Goal: Find specific page/section: Find specific page/section

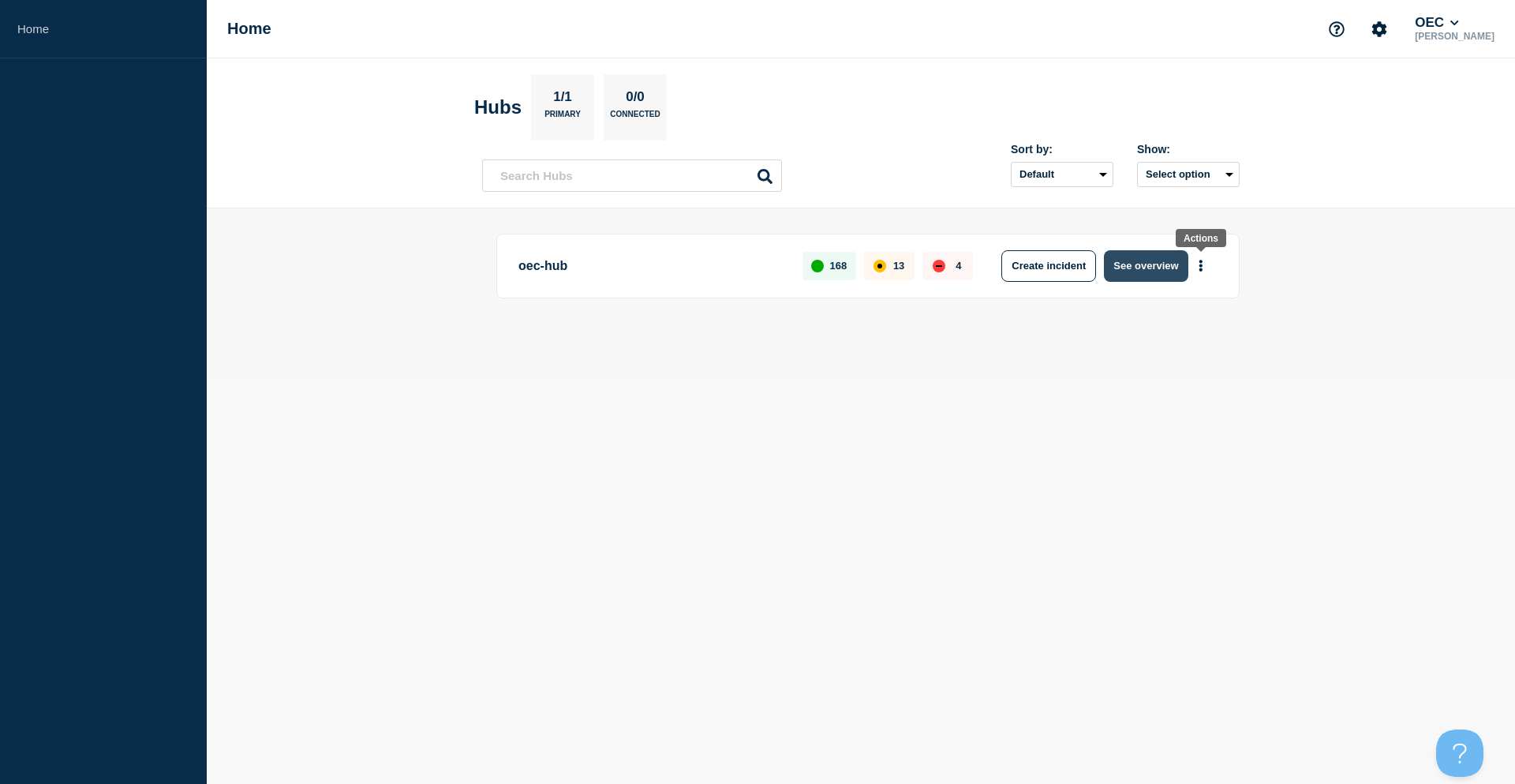
click at [1150, 263] on button "See overview" at bounding box center [1146, 266] width 84 height 32
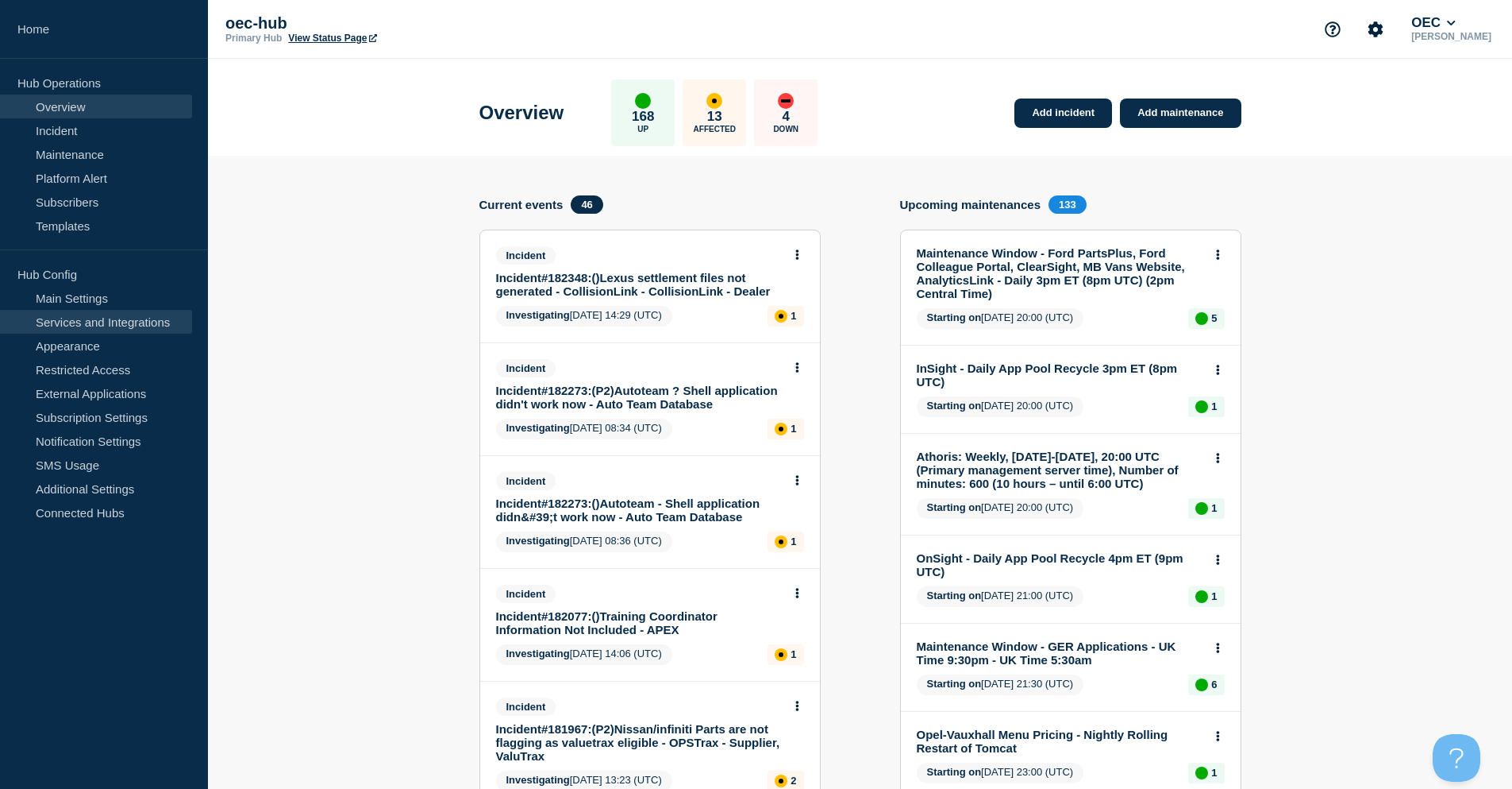
click at [138, 322] on link "Services and Integrations" at bounding box center [95, 321] width 192 height 23
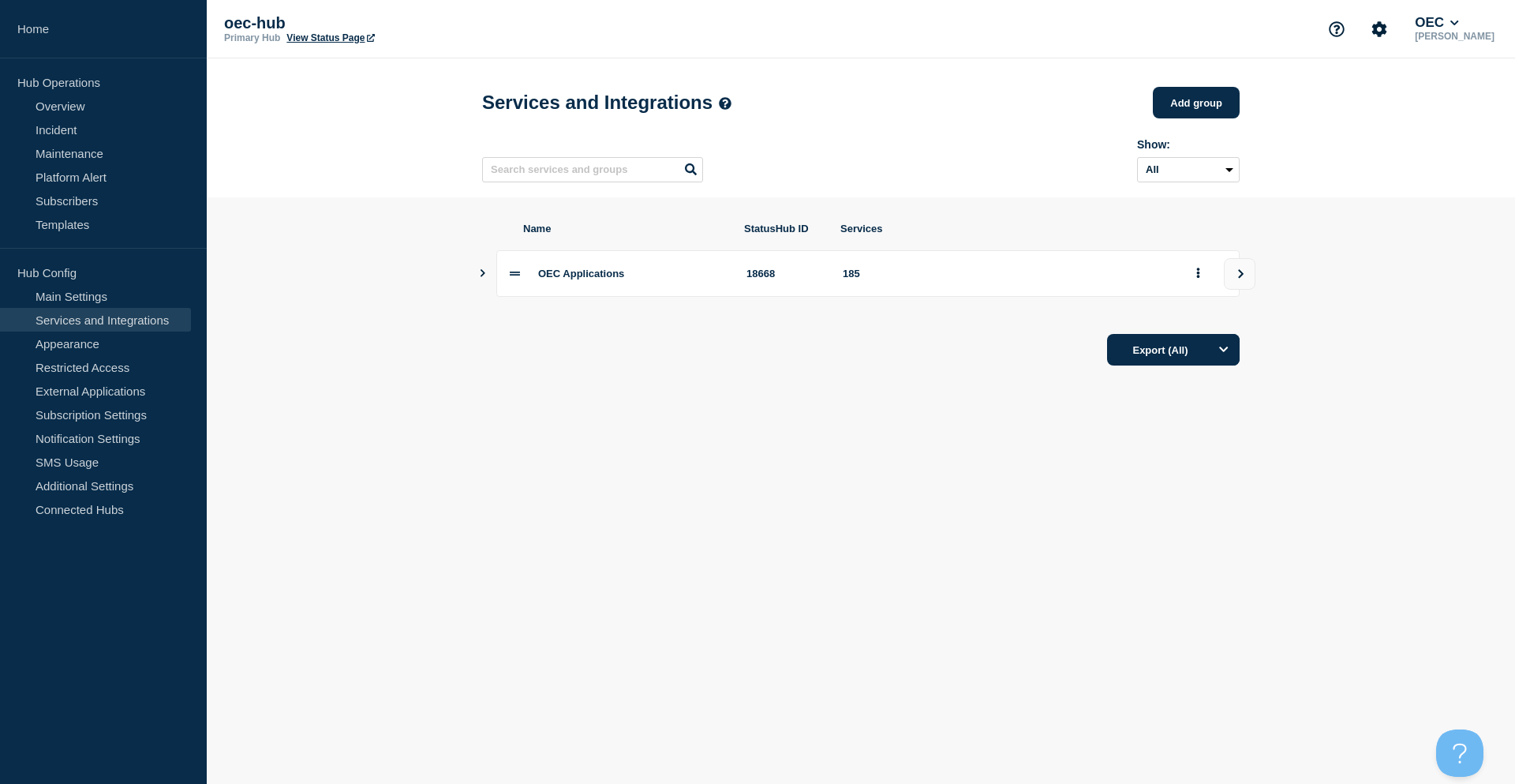
click at [480, 277] on icon "Show services" at bounding box center [482, 272] width 10 height 7
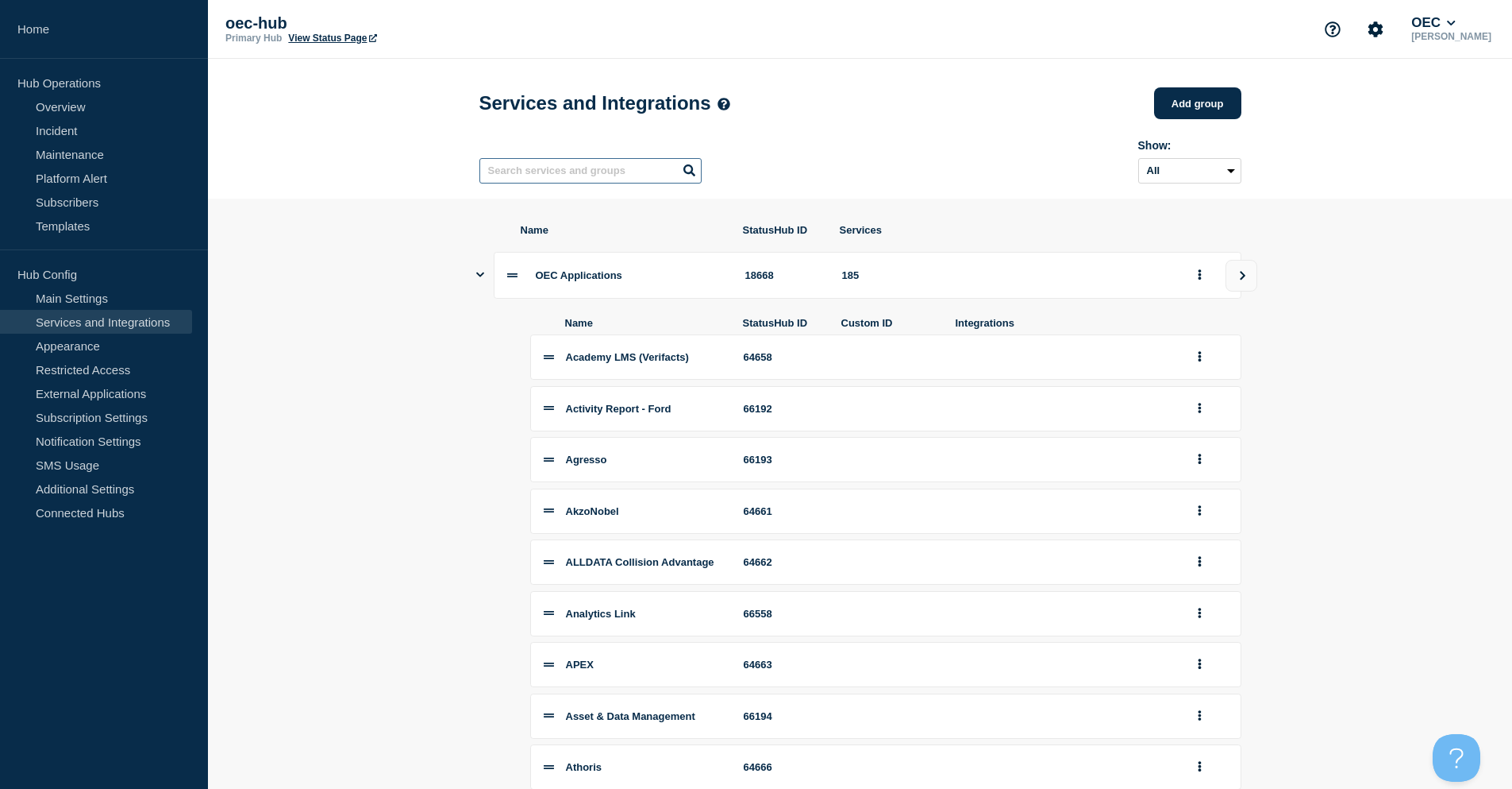
click at [527, 179] on input "text" at bounding box center [591, 170] width 223 height 25
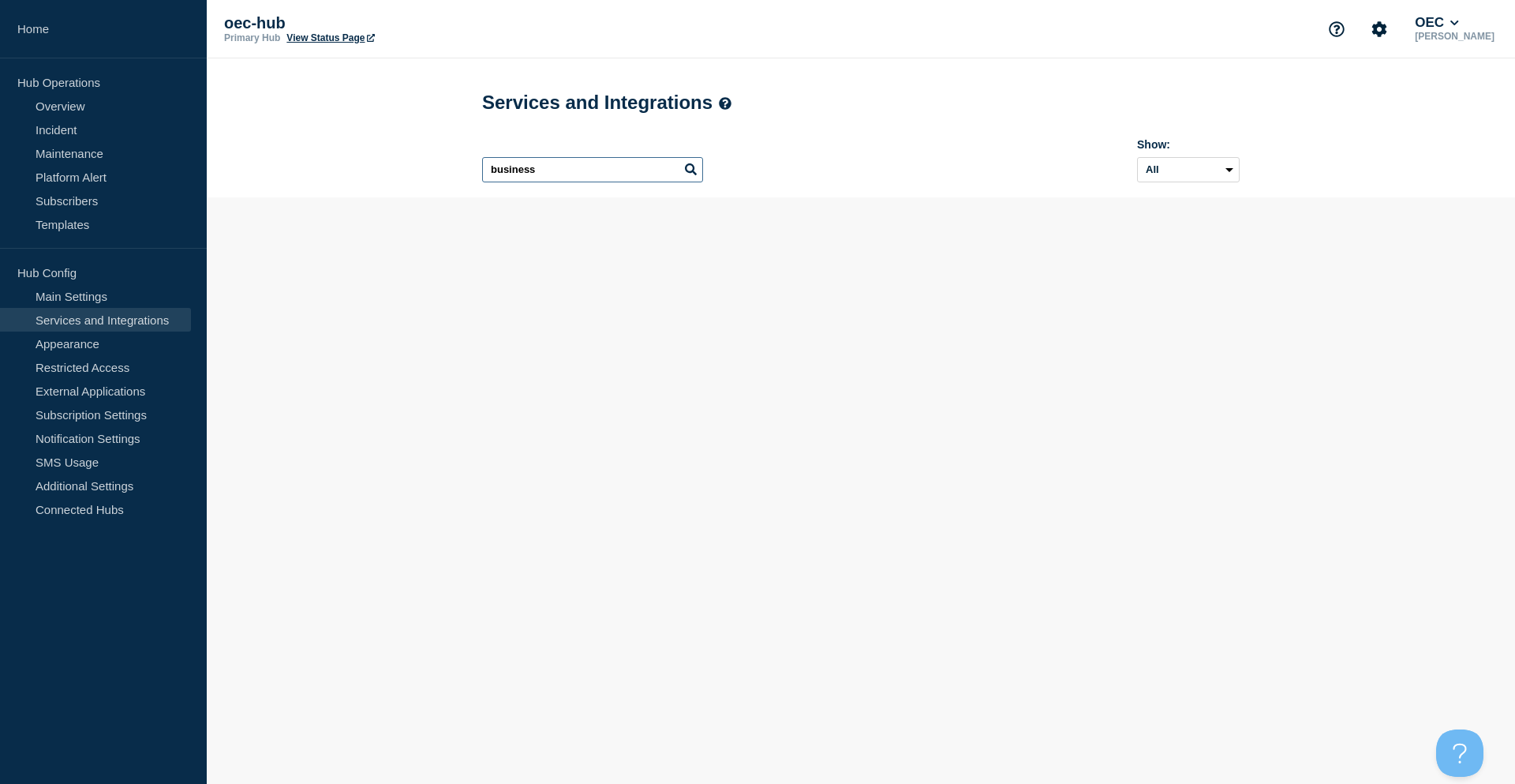
type input "business"
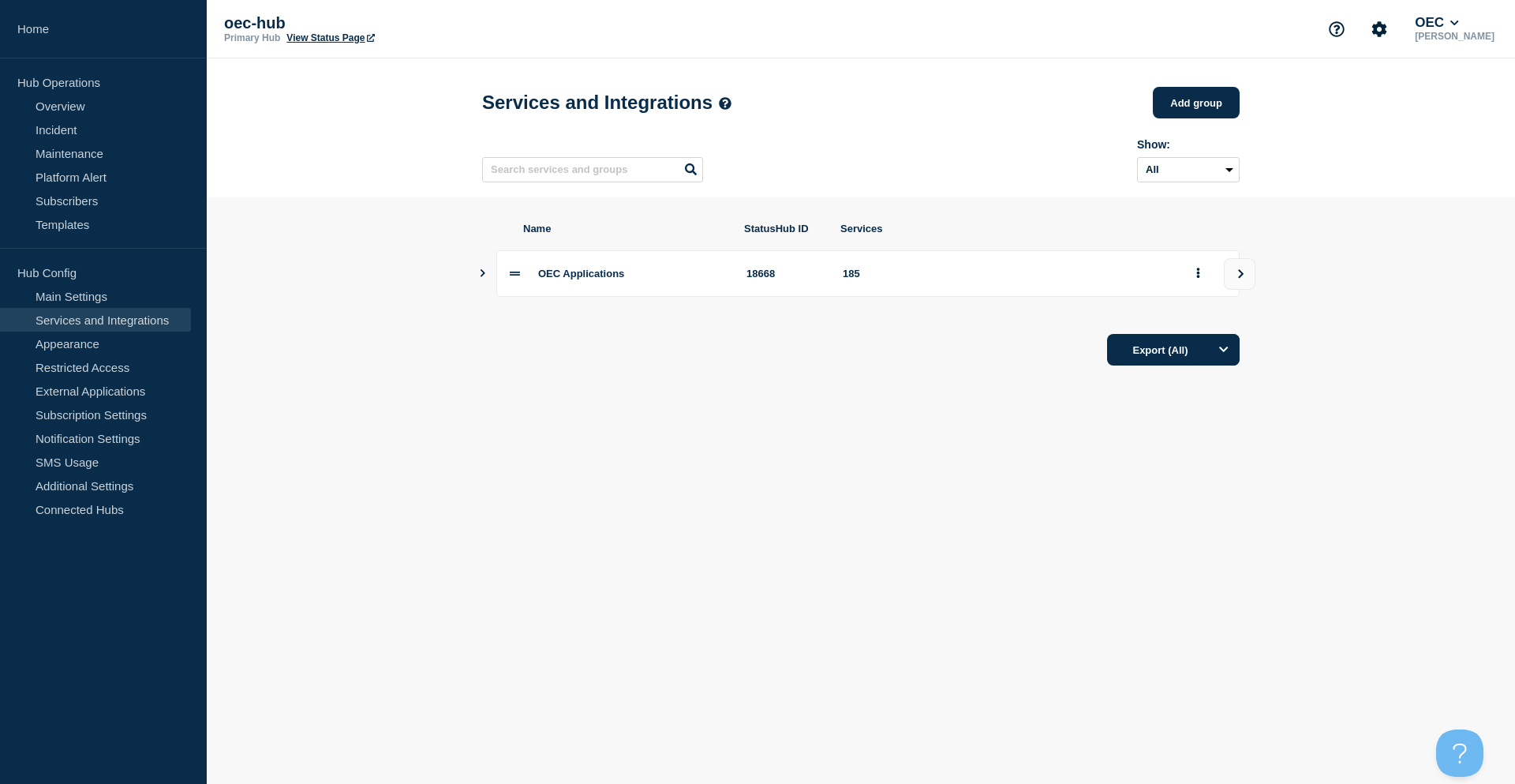
click at [487, 277] on icon "Show services" at bounding box center [482, 272] width 10 height 7
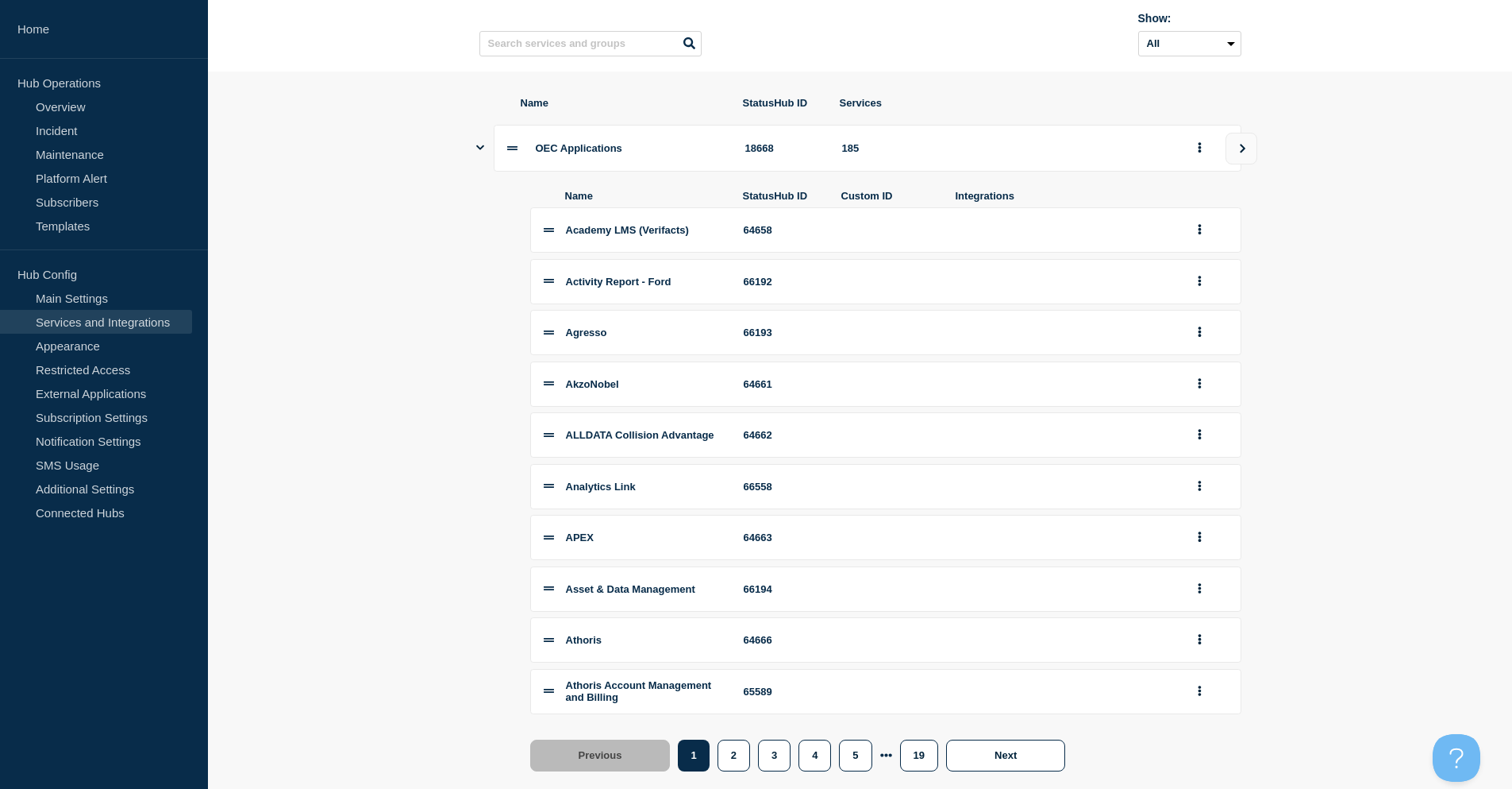
scroll to position [244, 0]
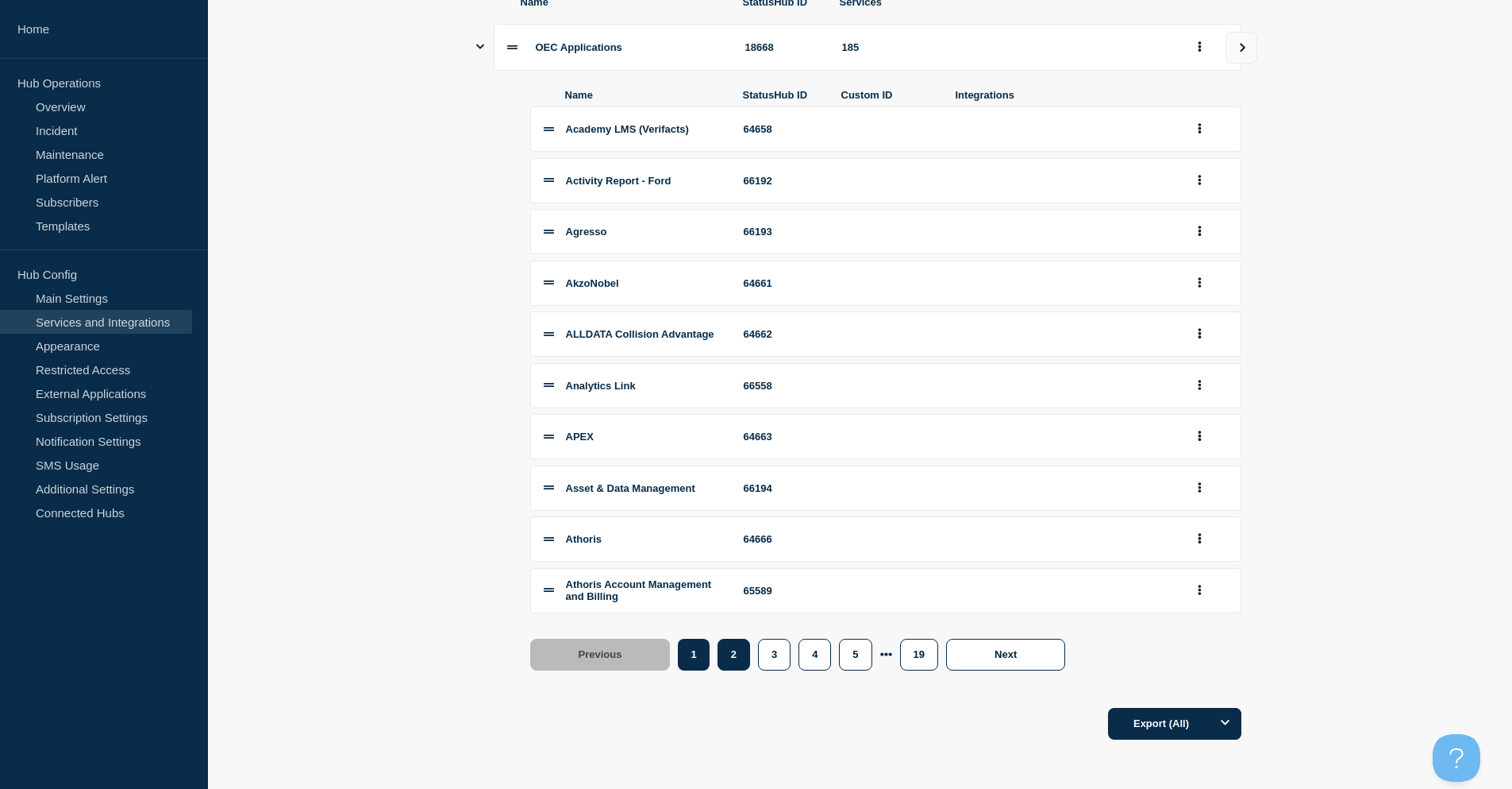
click at [735, 653] on button "2" at bounding box center [734, 654] width 33 height 32
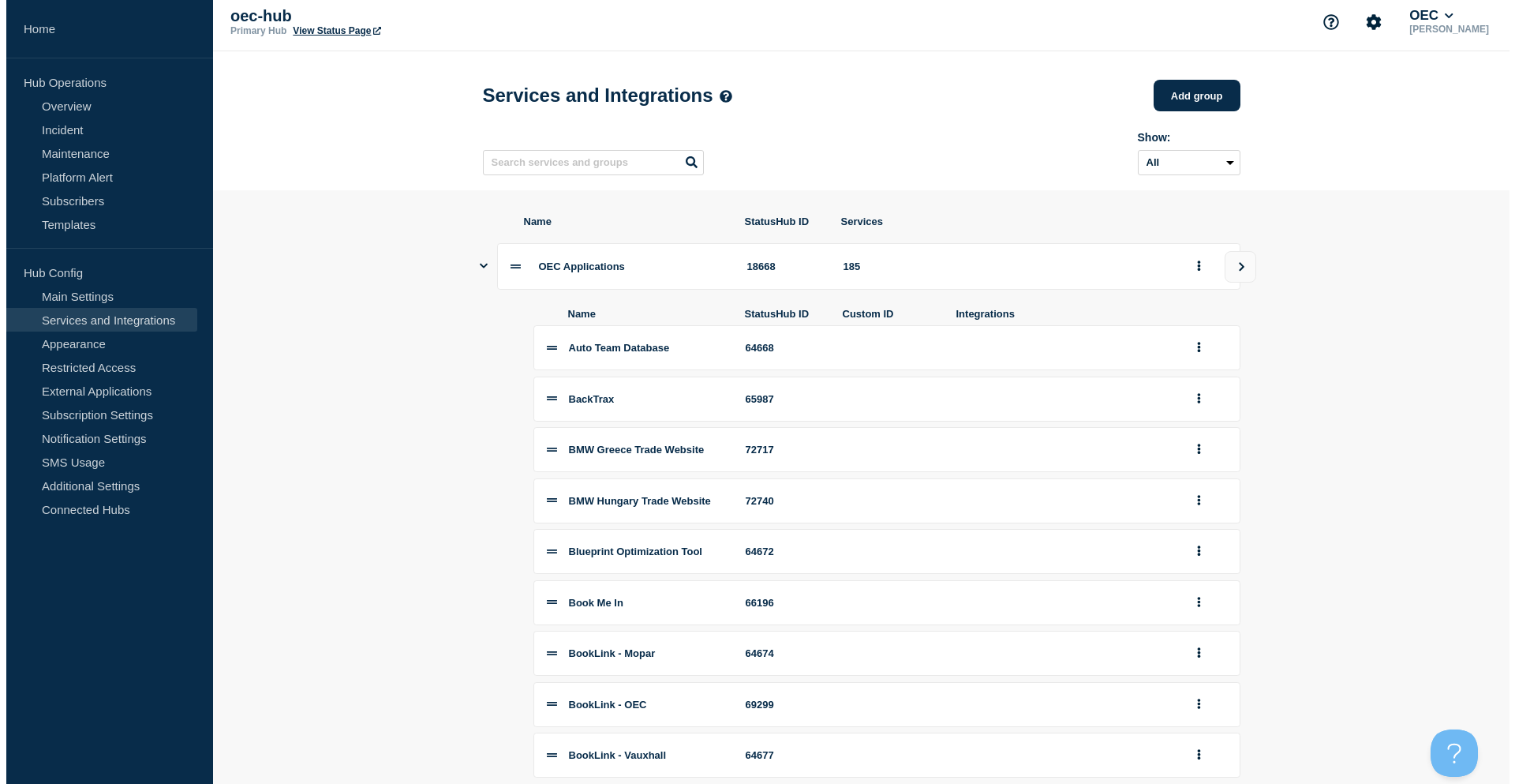
scroll to position [0, 0]
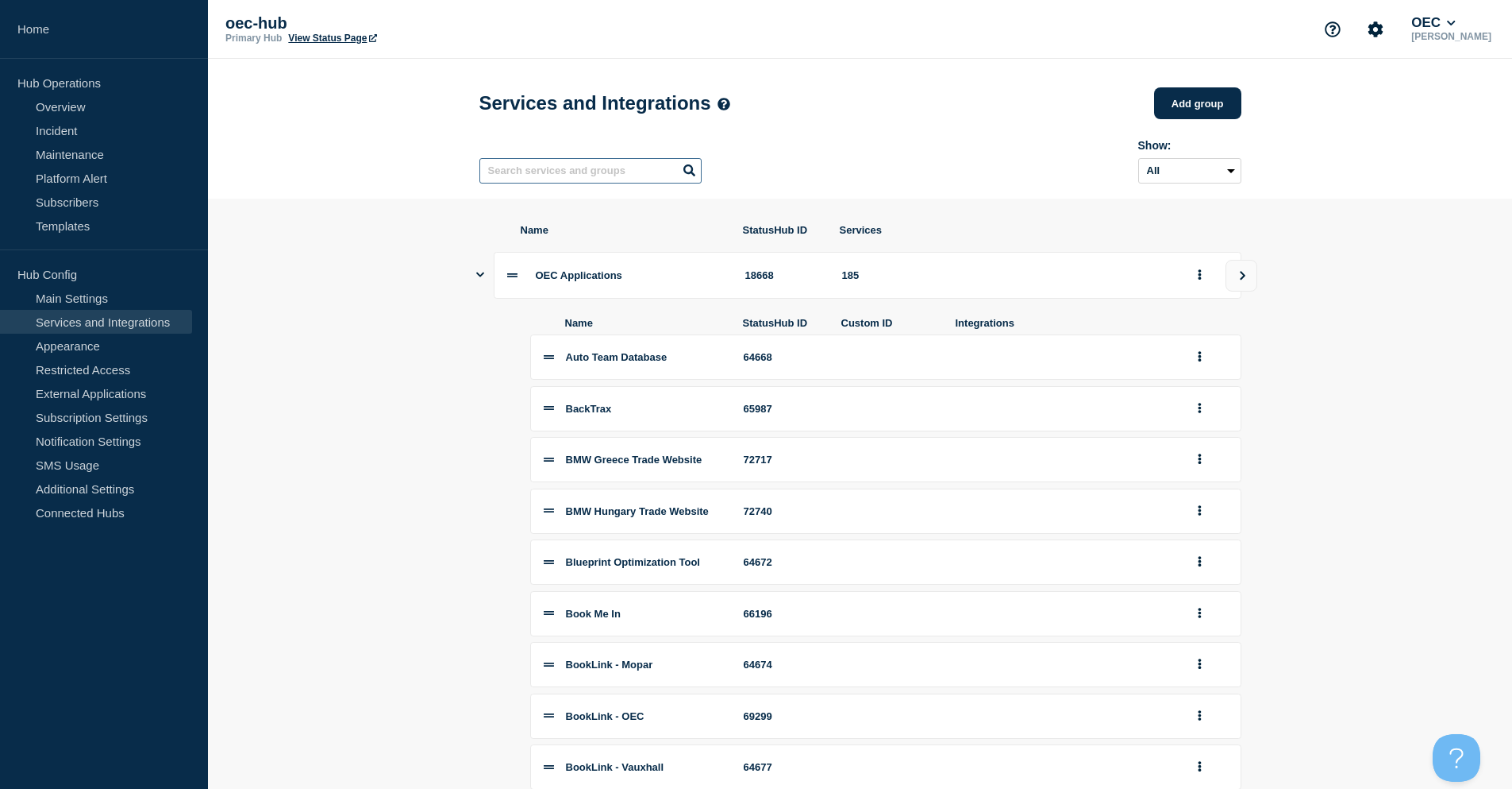
click at [570, 164] on input "text" at bounding box center [591, 170] width 223 height 25
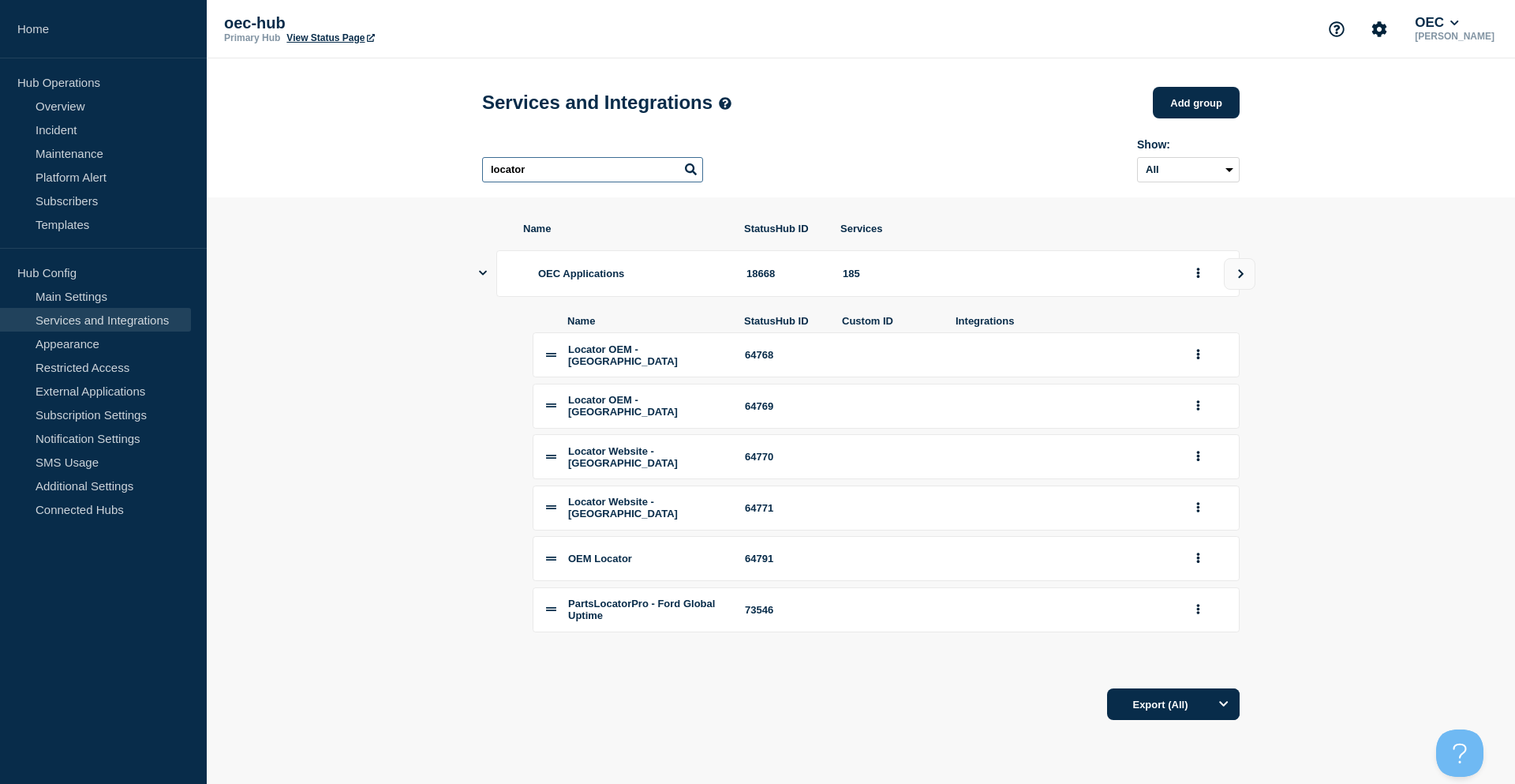
click at [540, 170] on input "locator" at bounding box center [592, 169] width 221 height 25
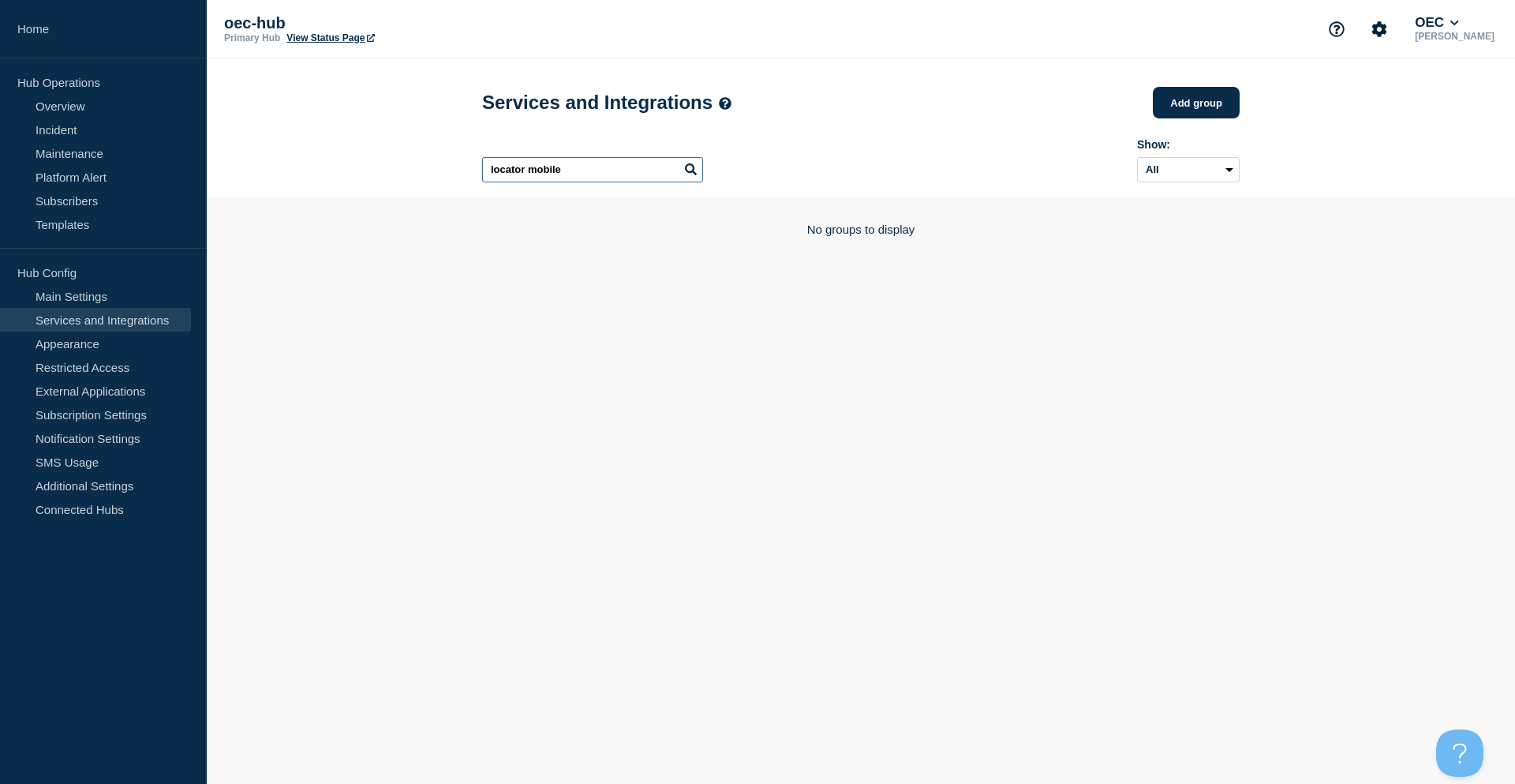
type input "mobile"
